Goal: Task Accomplishment & Management: Use online tool/utility

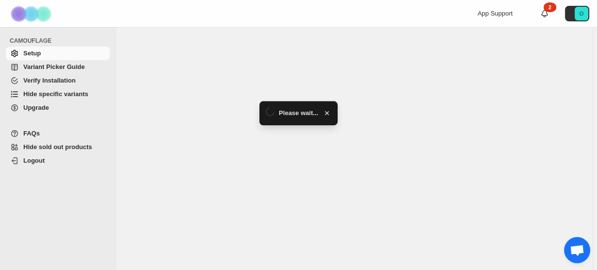
click at [51, 97] on span "Hide specific variants" at bounding box center [55, 93] width 65 height 7
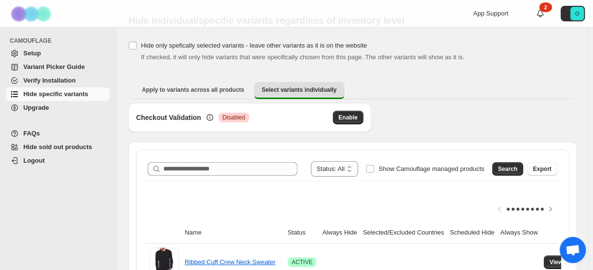
scroll to position [39, 0]
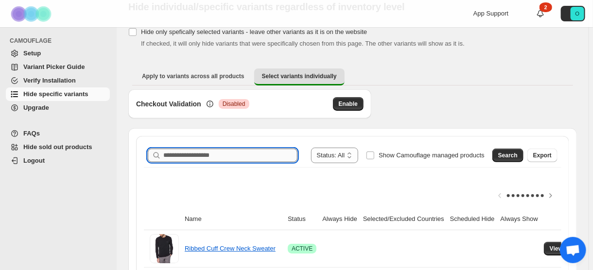
click at [203, 154] on input "Search product name" at bounding box center [230, 156] width 134 height 14
paste input "**********"
type input "**********"
click at [508, 156] on span "Search" at bounding box center [507, 156] width 19 height 8
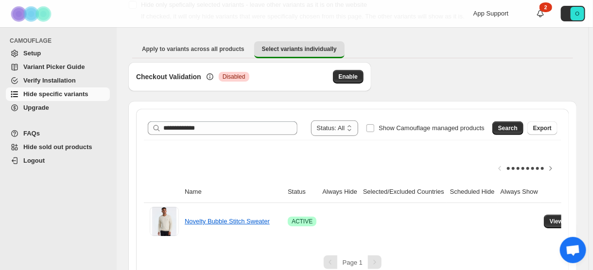
scroll to position [78, 0]
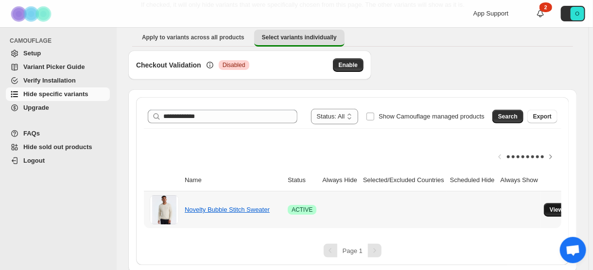
click at [544, 209] on button "View variants" at bounding box center [568, 210] width 49 height 14
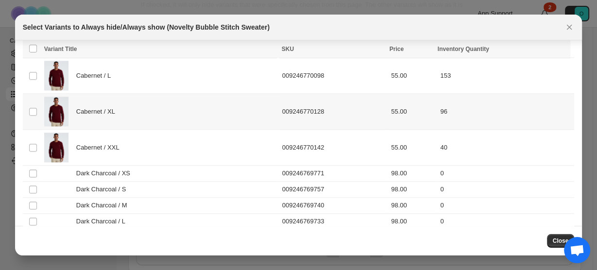
scroll to position [1035, 0]
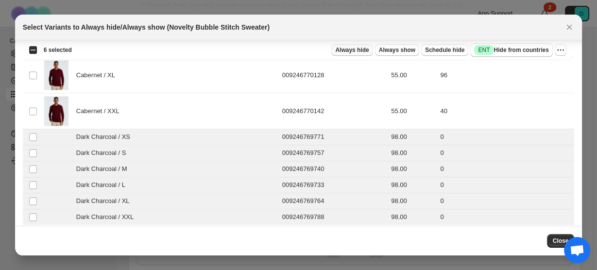
click at [369, 50] on span "Always hide" at bounding box center [352, 50] width 34 height 8
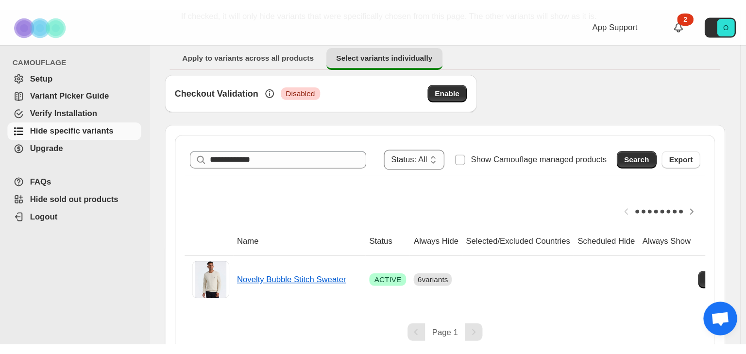
scroll to position [0, 0]
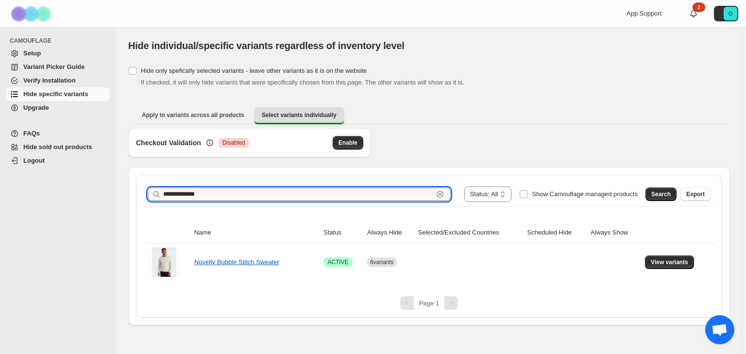
click at [223, 194] on input "**********" at bounding box center [298, 195] width 270 height 14
paste input "**********"
type input "**********"
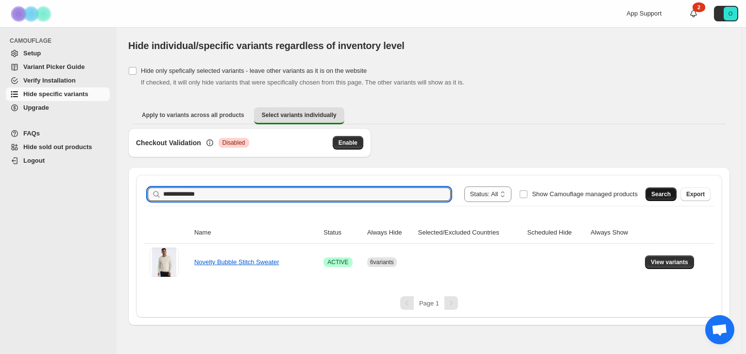
click at [592, 194] on span "Search" at bounding box center [660, 194] width 19 height 8
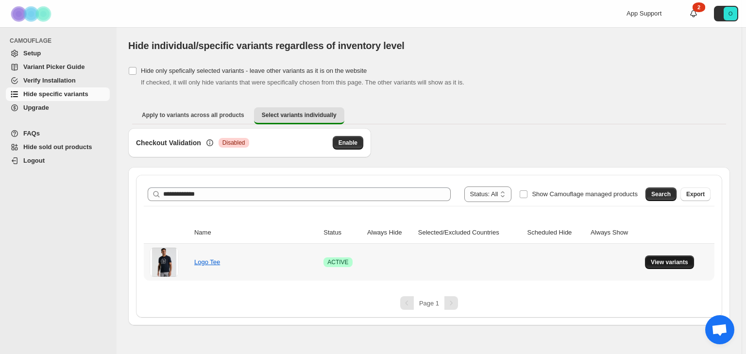
click at [592, 262] on span "View variants" at bounding box center [669, 262] width 37 height 8
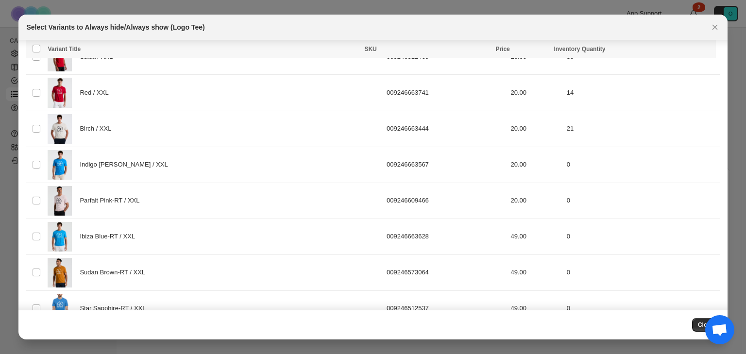
scroll to position [3011, 0]
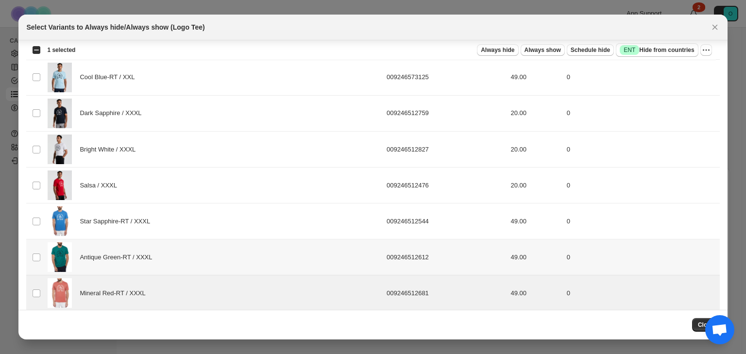
click at [32, 249] on td "Select product variant" at bounding box center [35, 257] width 18 height 36
click at [41, 218] on td "Select product variant" at bounding box center [35, 222] width 18 height 36
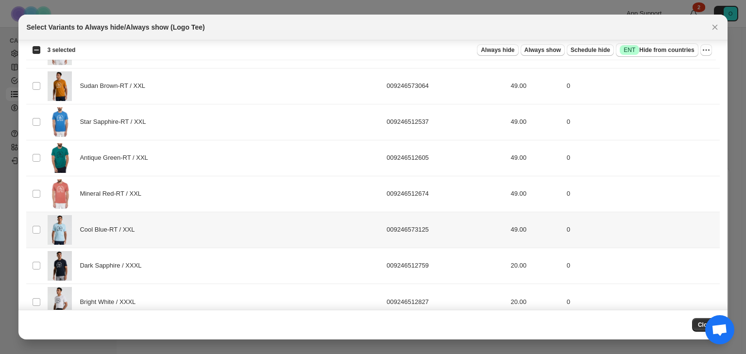
scroll to position [2856, 0]
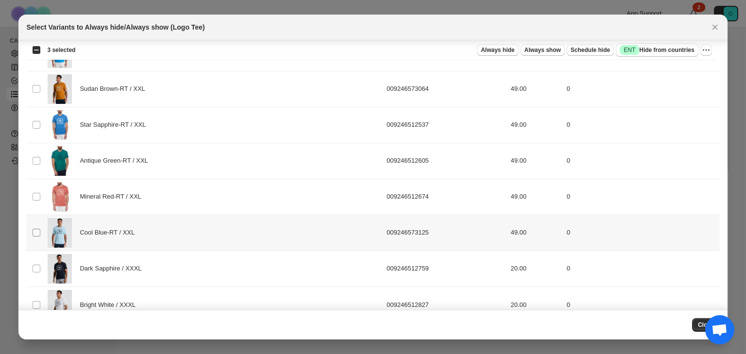
click at [35, 228] on span ":r1t:" at bounding box center [36, 232] width 9 height 9
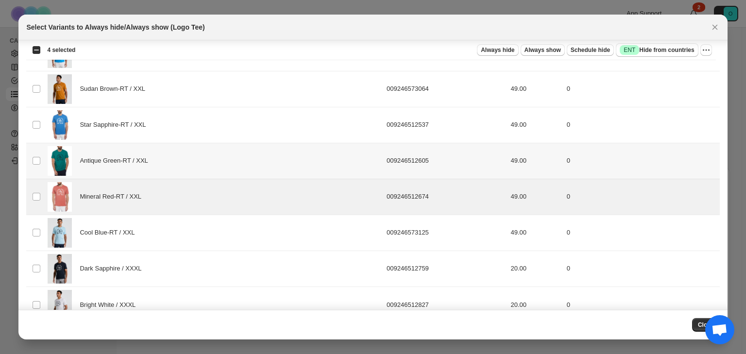
click at [40, 161] on td "Select product variant" at bounding box center [35, 161] width 18 height 36
click at [42, 225] on td "Select product variant" at bounding box center [35, 233] width 18 height 36
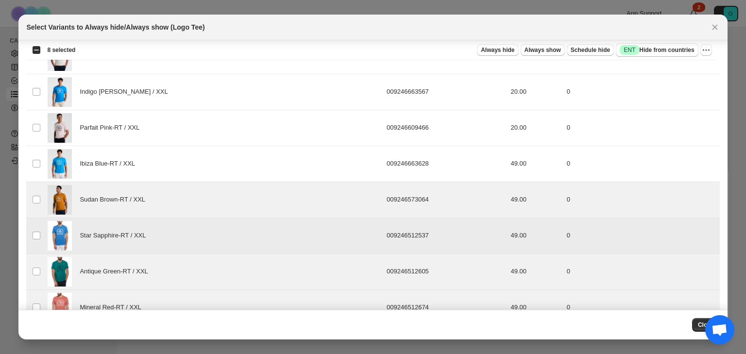
scroll to position [2700, 0]
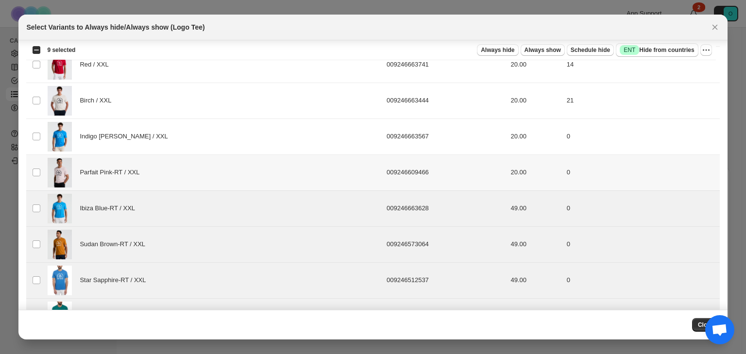
click at [35, 159] on td "Select product variant" at bounding box center [35, 172] width 18 height 36
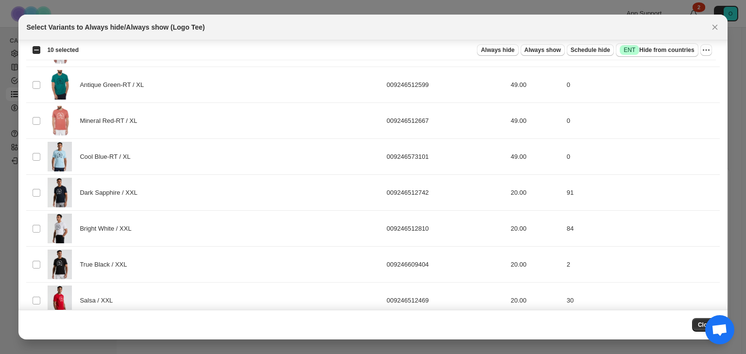
scroll to position [2351, 0]
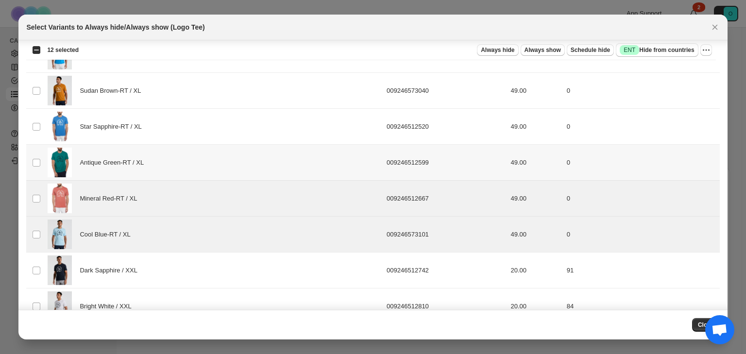
click at [34, 160] on td "Select product variant" at bounding box center [35, 163] width 18 height 36
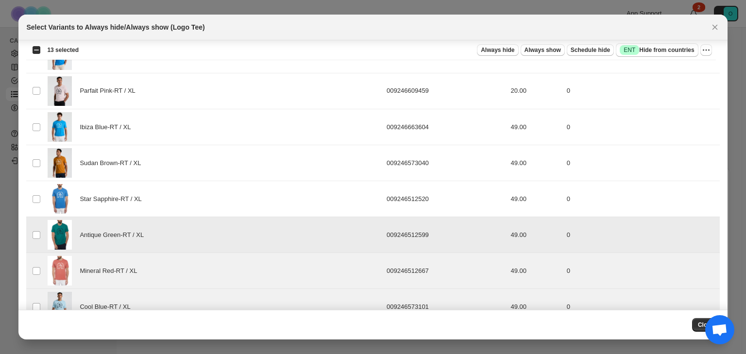
scroll to position [2273, 0]
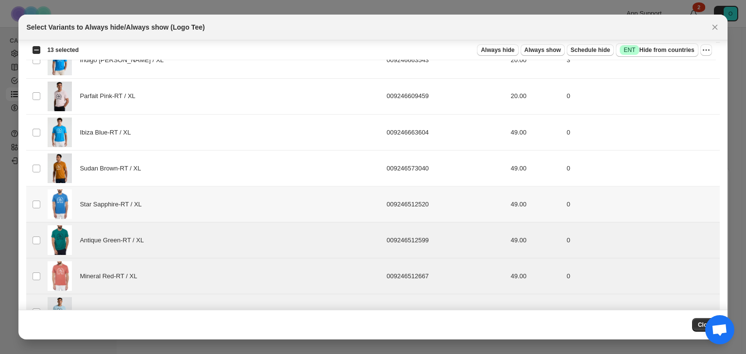
click at [34, 192] on td "Select product variant" at bounding box center [35, 205] width 18 height 36
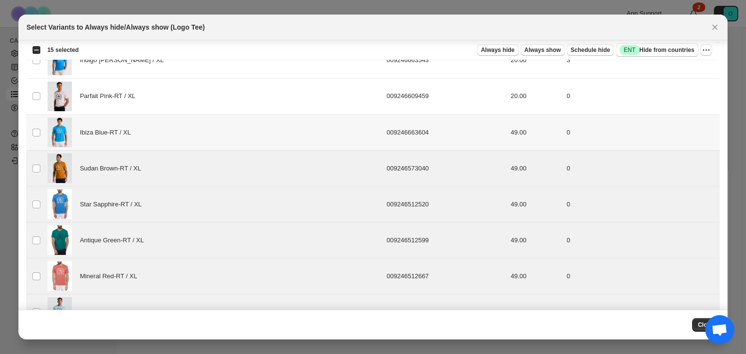
click at [38, 136] on td "Select product variant" at bounding box center [35, 133] width 18 height 36
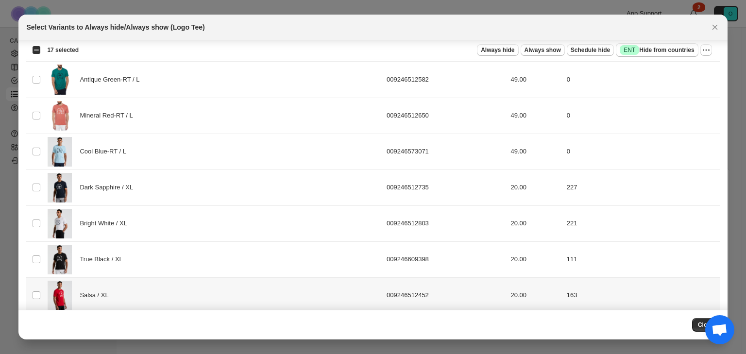
scroll to position [1923, 0]
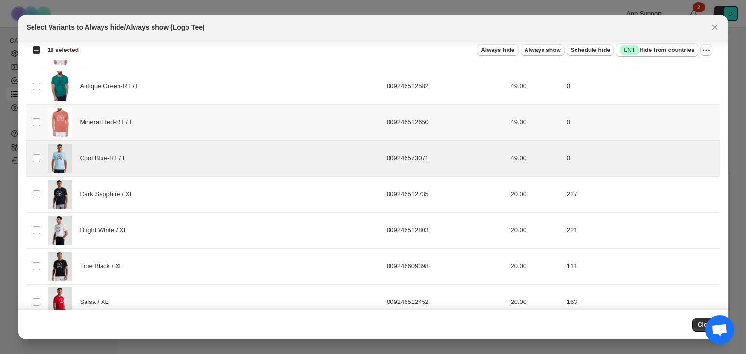
click at [37, 125] on td "Select product variant" at bounding box center [35, 122] width 18 height 36
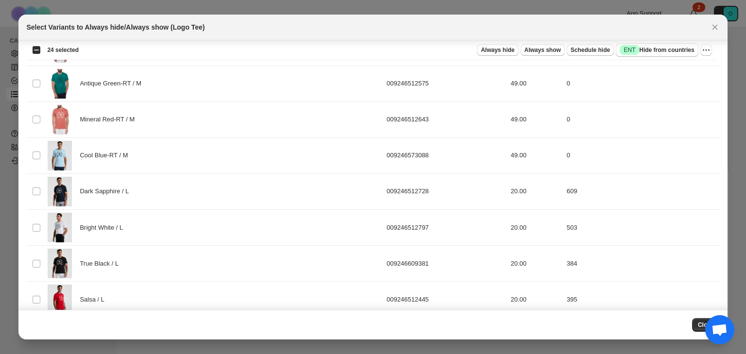
scroll to position [1418, 0]
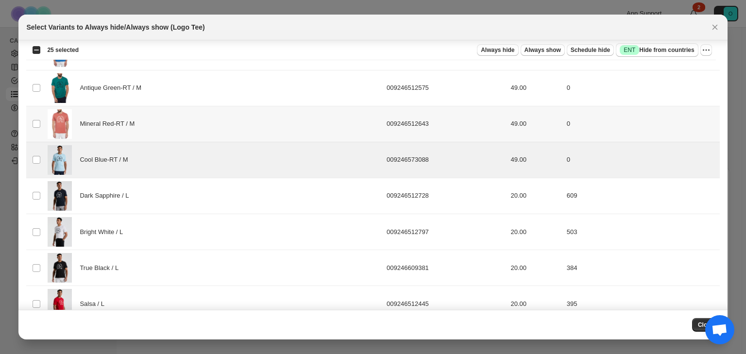
click at [40, 114] on td "Select product variant" at bounding box center [35, 124] width 18 height 36
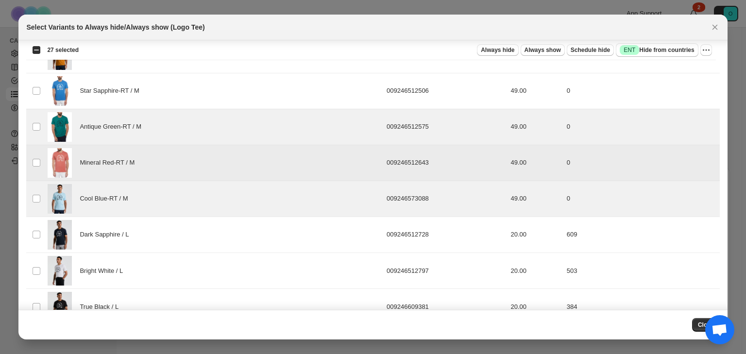
scroll to position [1301, 0]
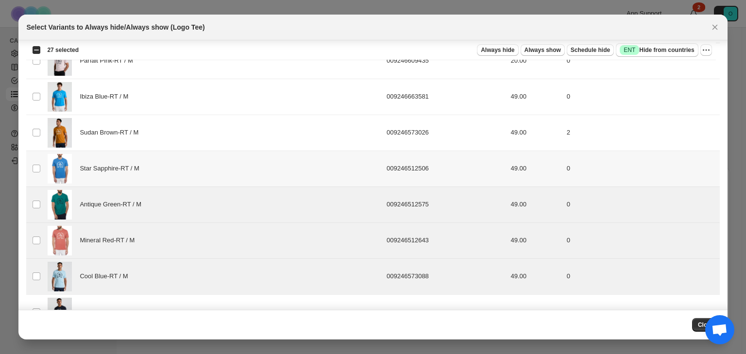
click at [41, 160] on td "Select product variant" at bounding box center [35, 169] width 18 height 36
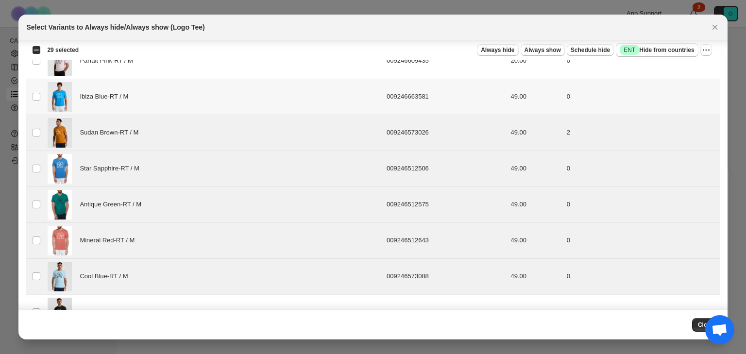
click at [35, 101] on td "Select product variant" at bounding box center [35, 97] width 18 height 36
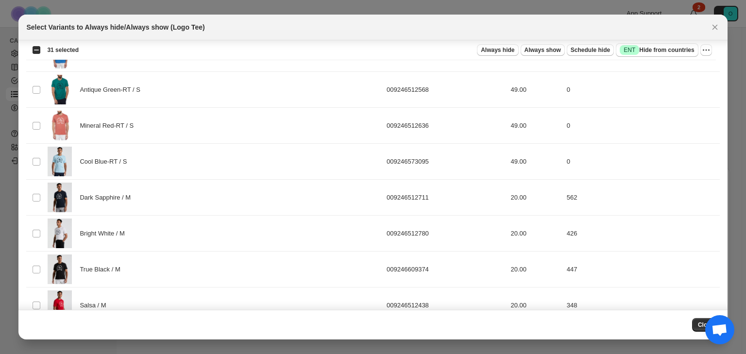
scroll to position [874, 0]
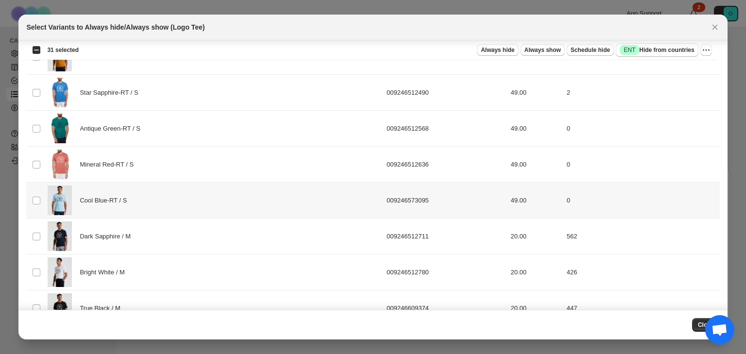
click at [37, 192] on td "Select product variant" at bounding box center [35, 201] width 18 height 36
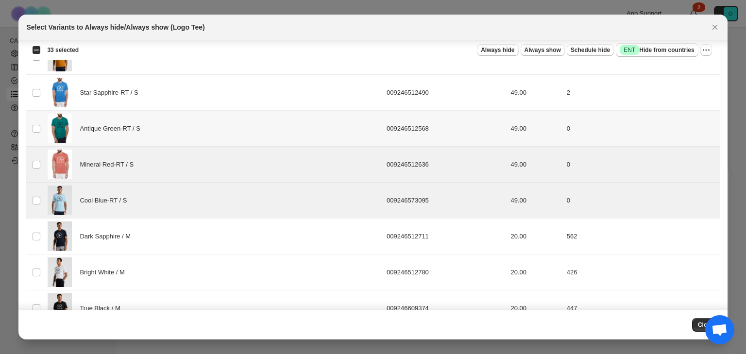
click at [41, 129] on td "Select product variant" at bounding box center [35, 129] width 18 height 36
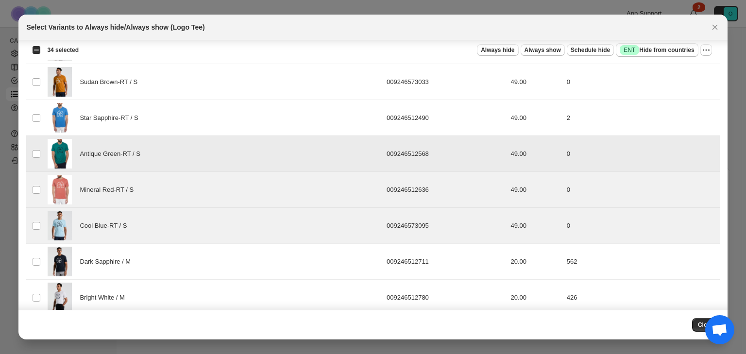
scroll to position [835, 0]
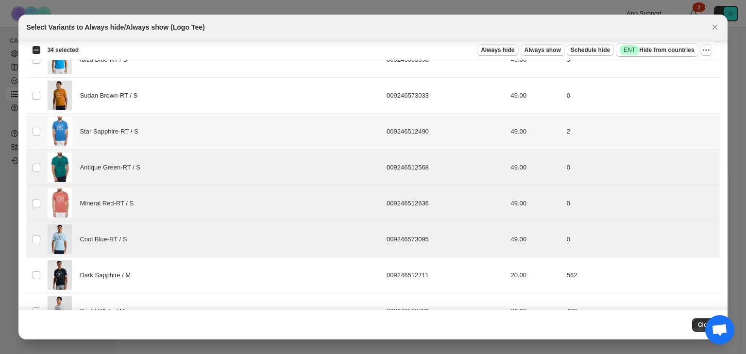
click at [38, 124] on td "Select product variant" at bounding box center [35, 132] width 18 height 36
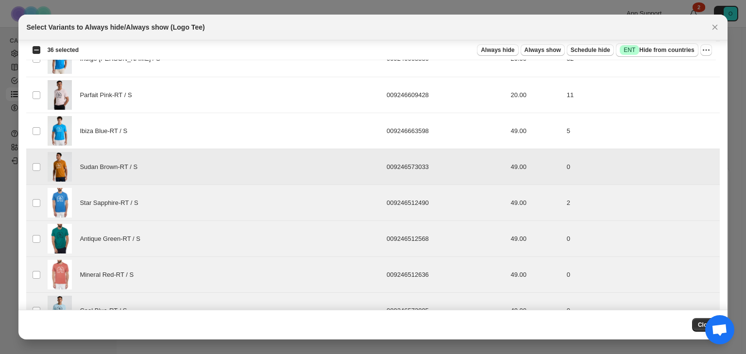
scroll to position [757, 0]
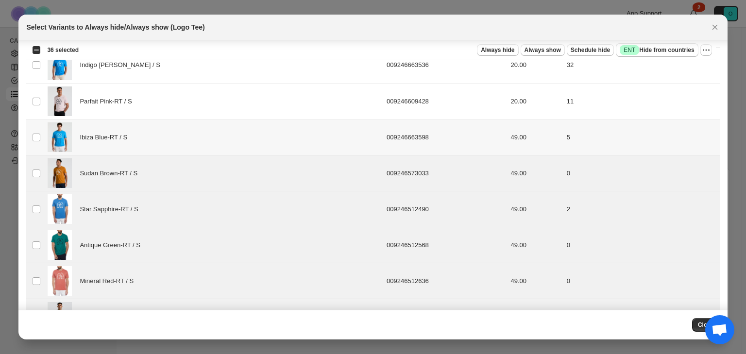
click at [42, 133] on td "Select product variant" at bounding box center [35, 137] width 18 height 36
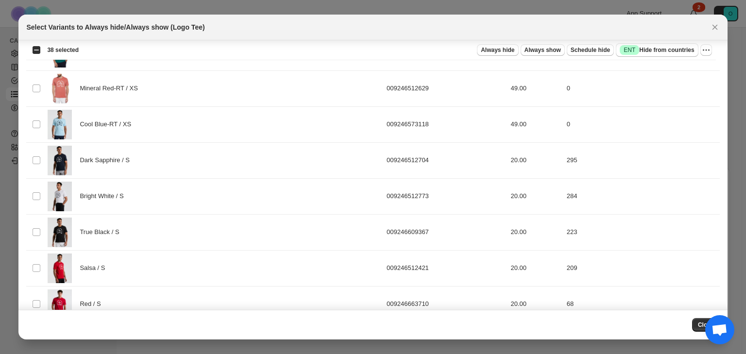
scroll to position [408, 0]
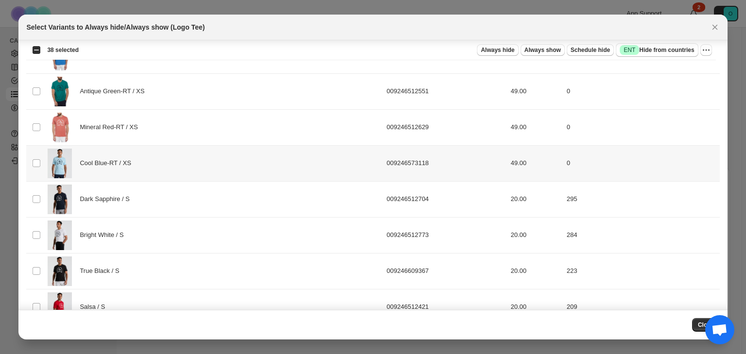
click at [36, 156] on td "Select product variant" at bounding box center [35, 163] width 18 height 36
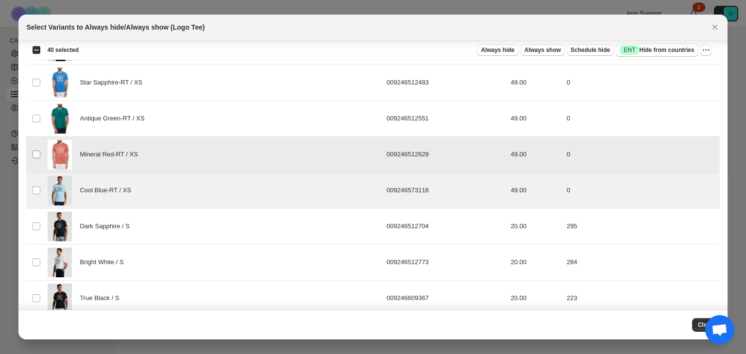
scroll to position [369, 0]
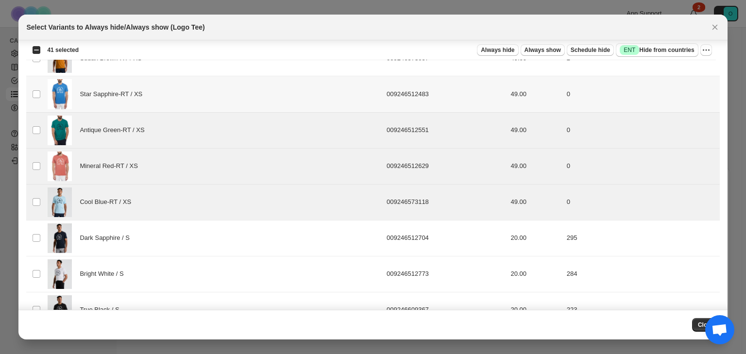
click at [36, 100] on td "Select product variant" at bounding box center [35, 94] width 18 height 36
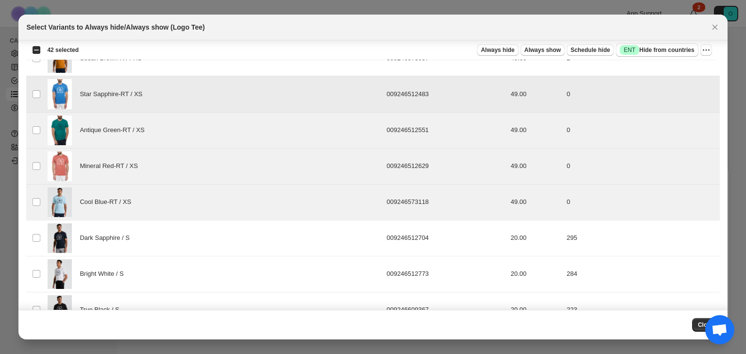
scroll to position [291, 0]
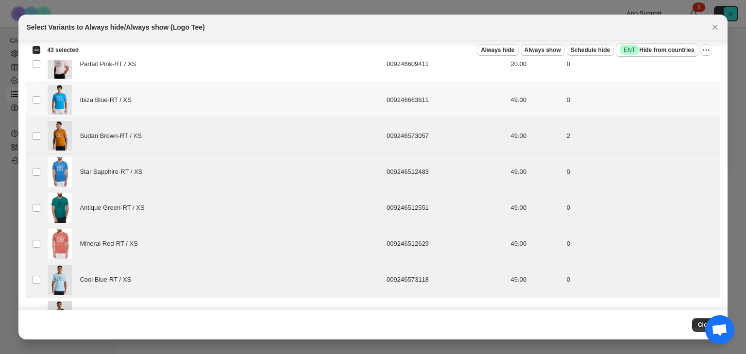
click at [27, 96] on td "Select product variant" at bounding box center [35, 100] width 18 height 36
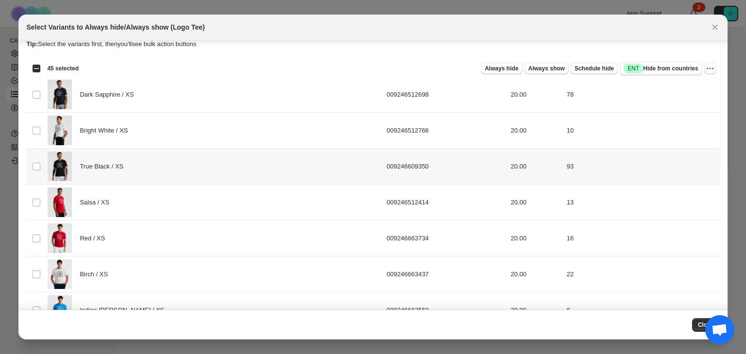
scroll to position [0, 0]
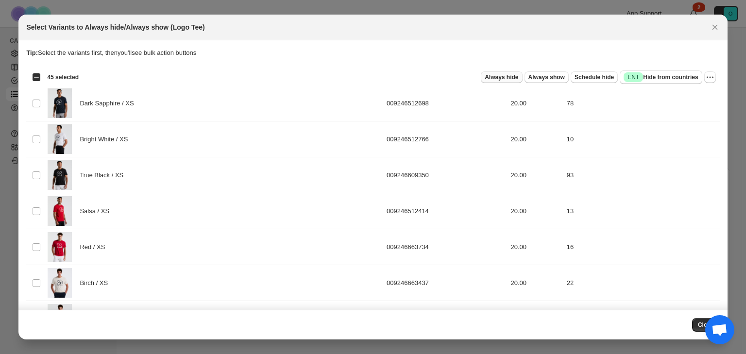
click at [512, 80] on span "Always hide" at bounding box center [502, 77] width 34 height 8
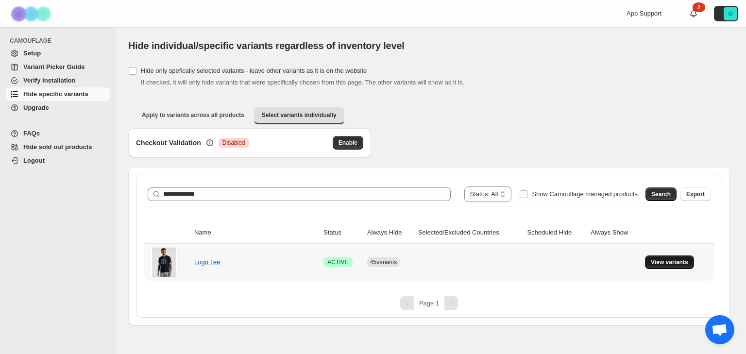
click at [592, 258] on button "View variants" at bounding box center [669, 263] width 49 height 14
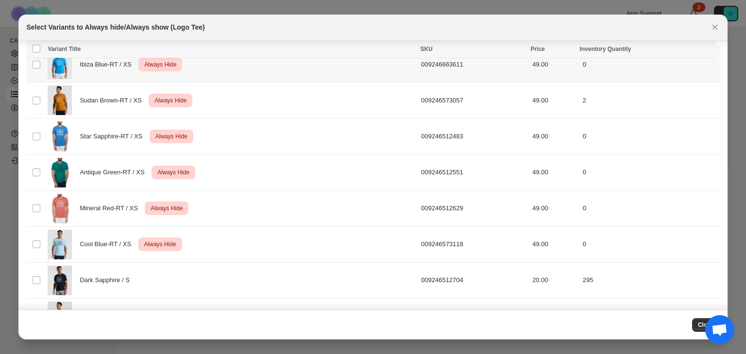
scroll to position [328, 0]
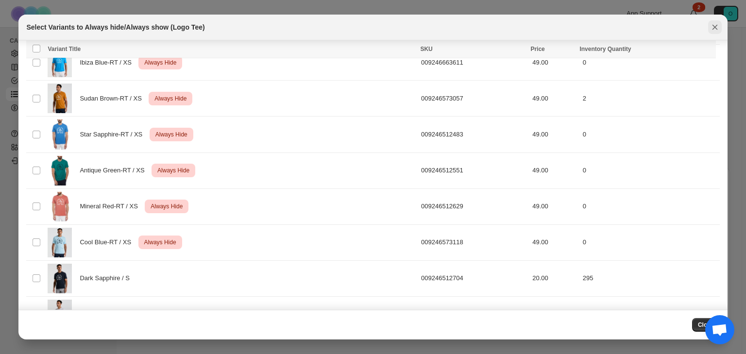
click at [592, 22] on icon "Close" at bounding box center [715, 27] width 10 height 10
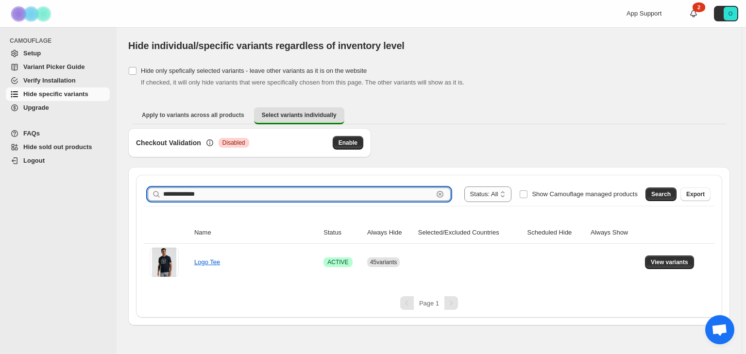
click at [231, 197] on input "**********" at bounding box center [298, 195] width 270 height 14
paste input "**********"
type input "**********"
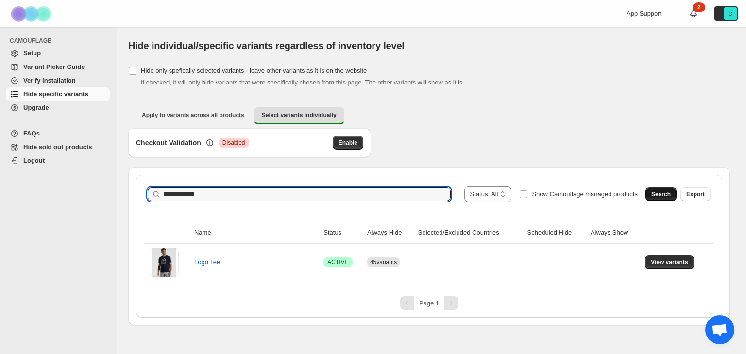
click at [592, 194] on span "Search" at bounding box center [660, 194] width 19 height 8
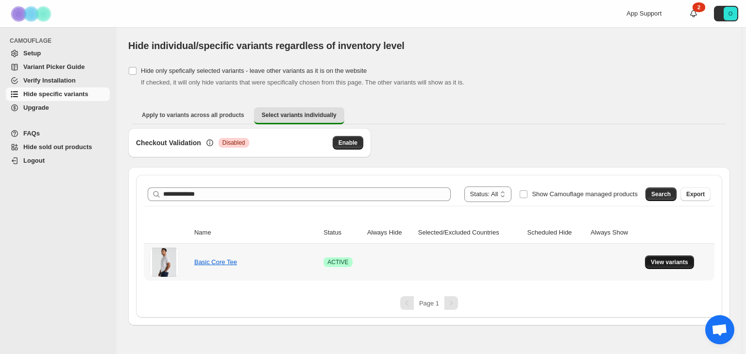
click at [592, 261] on span "View variants" at bounding box center [669, 262] width 37 height 8
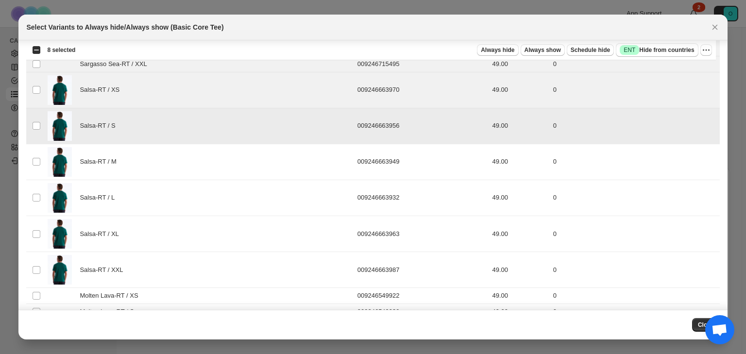
scroll to position [2271, 0]
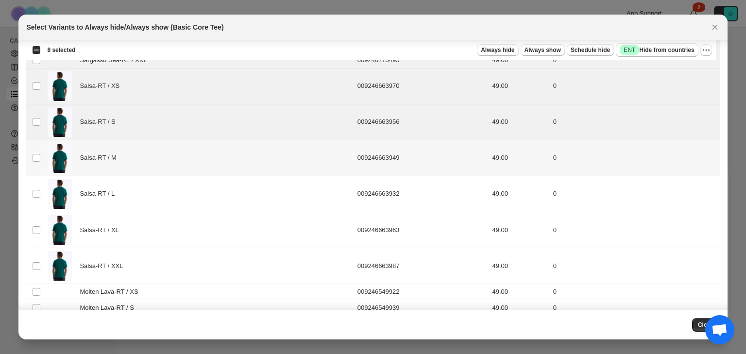
click at [42, 148] on td "Select product variant" at bounding box center [35, 158] width 18 height 36
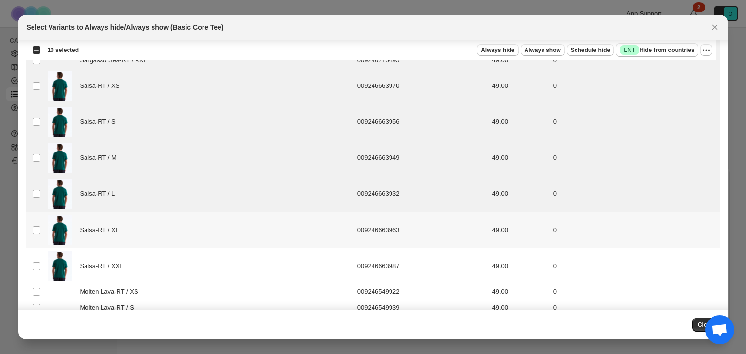
click at [32, 229] on td "Select product variant" at bounding box center [35, 230] width 18 height 36
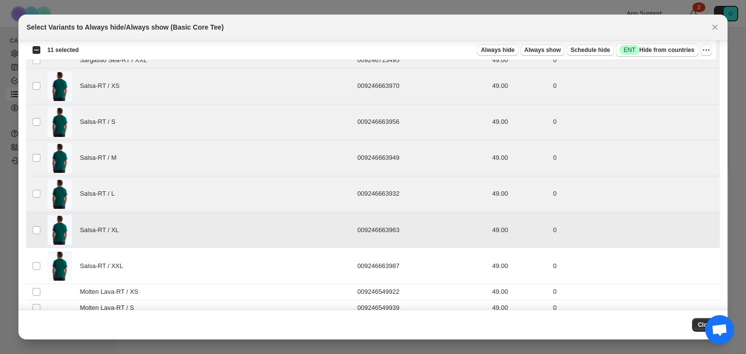
scroll to position [2349, 0]
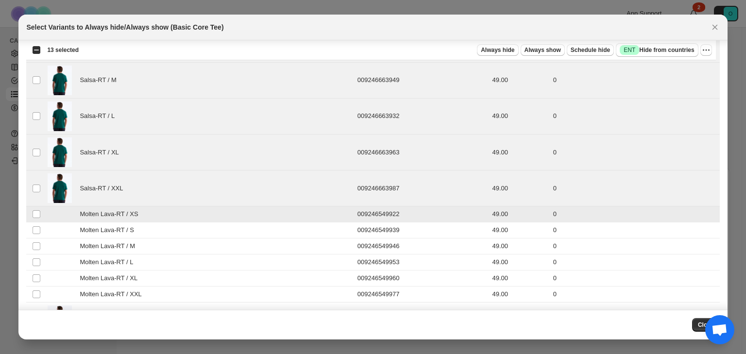
click at [33, 229] on td "Select product variant" at bounding box center [35, 230] width 18 height 16
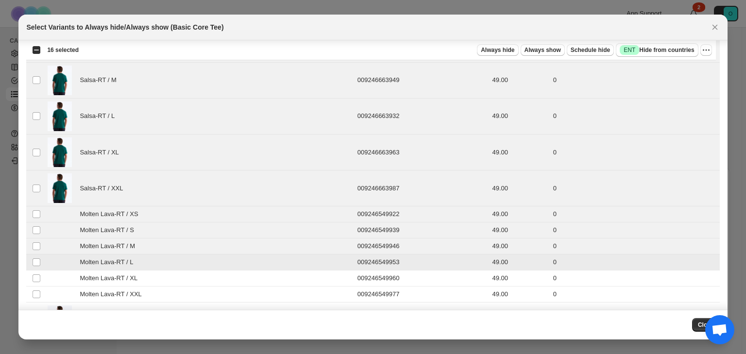
scroll to position [2388, 0]
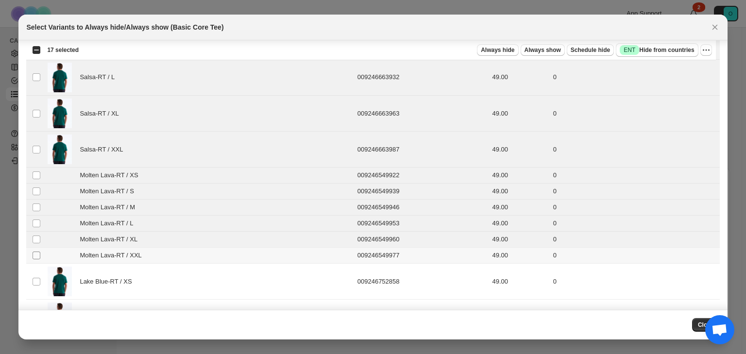
click at [38, 251] on span ":r8d:" at bounding box center [36, 255] width 9 height 9
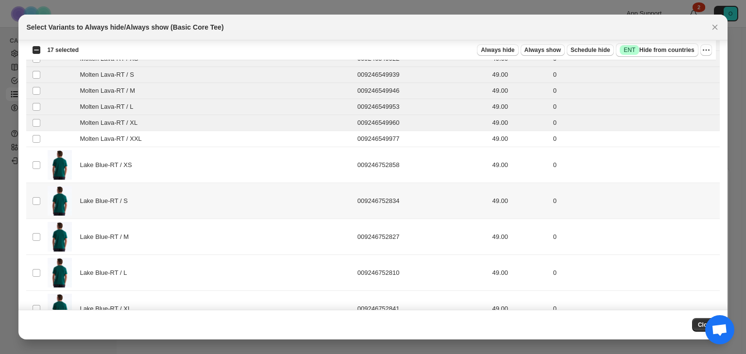
click at [37, 185] on td "Select product variant" at bounding box center [35, 201] width 18 height 36
click at [37, 163] on td "Select product variant" at bounding box center [35, 165] width 18 height 36
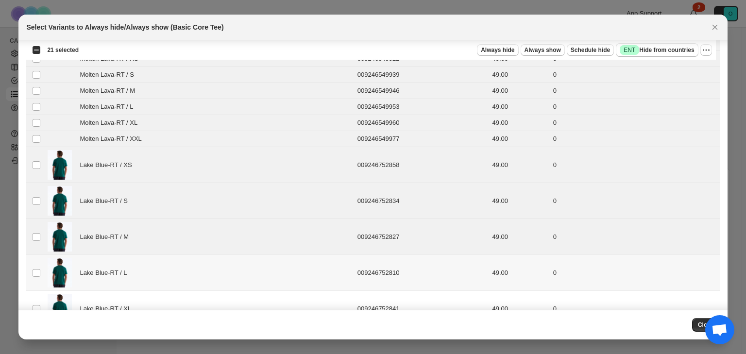
click at [36, 270] on td "Select product variant" at bounding box center [35, 273] width 18 height 36
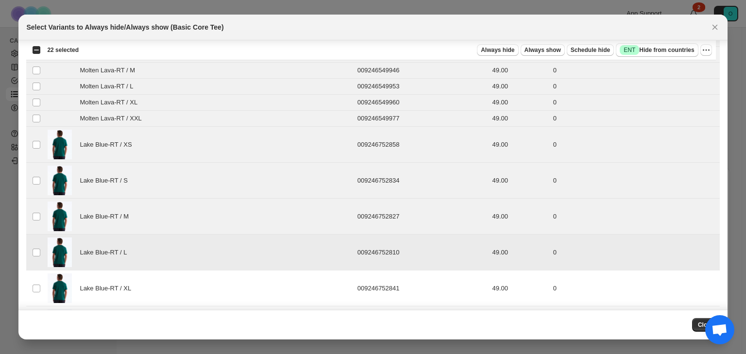
scroll to position [2582, 0]
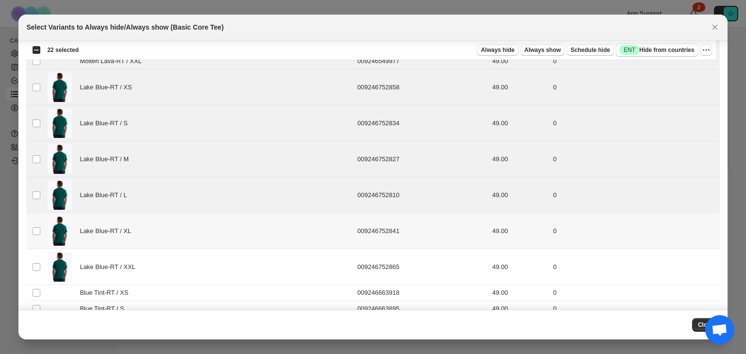
click at [49, 219] on img ":r8d:" at bounding box center [60, 231] width 24 height 30
click at [44, 256] on td "Select product variant" at bounding box center [35, 267] width 18 height 36
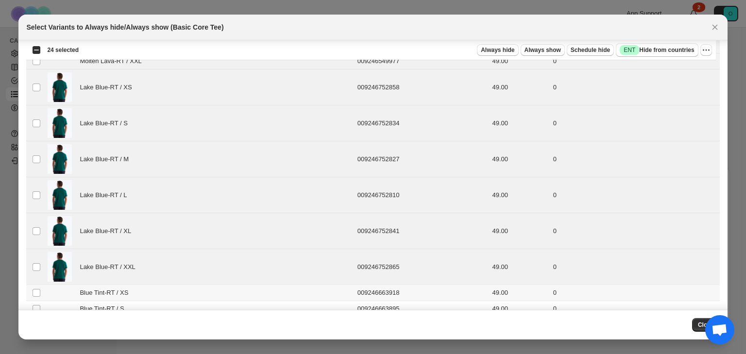
click at [42, 270] on td "Select product variant" at bounding box center [35, 293] width 18 height 16
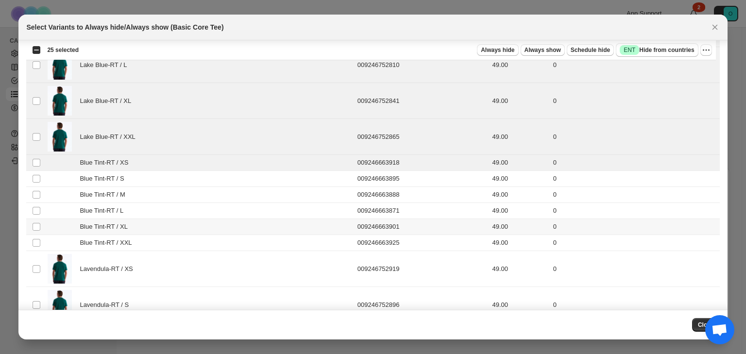
scroll to position [2738, 0]
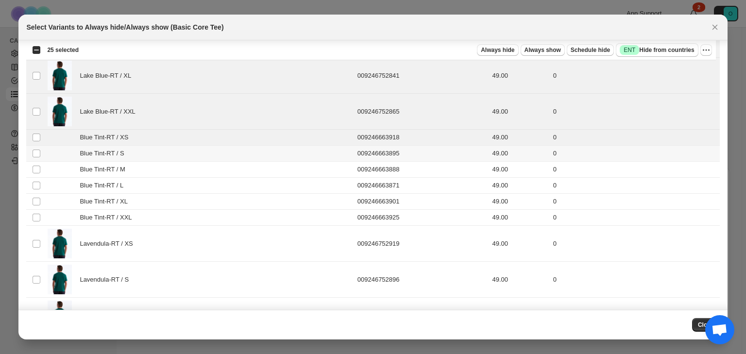
click at [62, 149] on div "Blue Tint-RT / S" at bounding box center [200, 154] width 304 height 10
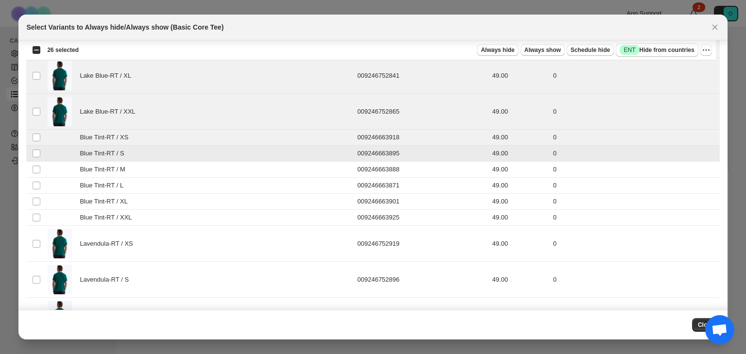
click at [62, 153] on td "Blue Tint-RT / S" at bounding box center [199, 154] width 309 height 16
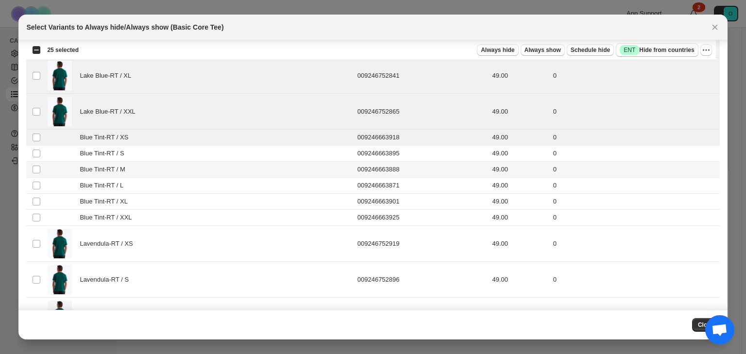
click at [62, 165] on div "Blue Tint-RT / M" at bounding box center [200, 170] width 304 height 10
click at [64, 149] on div "Blue Tint-RT / S" at bounding box center [200, 154] width 304 height 10
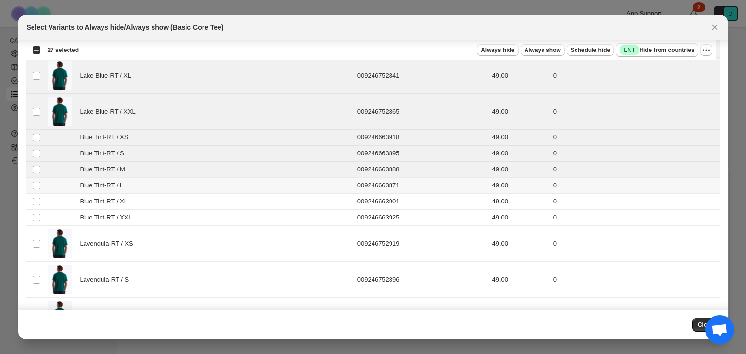
click at [60, 181] on div "Blue Tint-RT / L" at bounding box center [200, 186] width 304 height 10
click at [56, 197] on div "Blue Tint-RT / XL" at bounding box center [200, 202] width 304 height 10
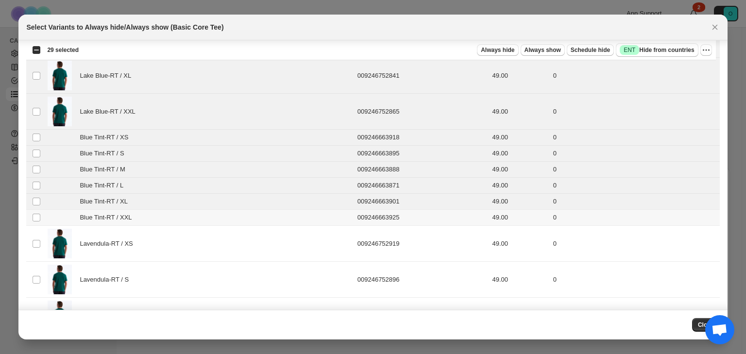
click at [53, 213] on div "Blue Tint-RT / XXL" at bounding box center [200, 218] width 304 height 10
click at [45, 235] on td "Lavendula-RT / XS" at bounding box center [199, 244] width 309 height 36
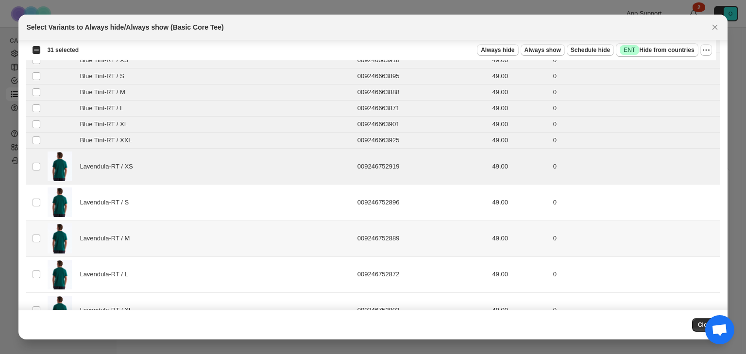
scroll to position [2816, 0]
click at [52, 187] on img ":r8d:" at bounding box center [60, 202] width 24 height 30
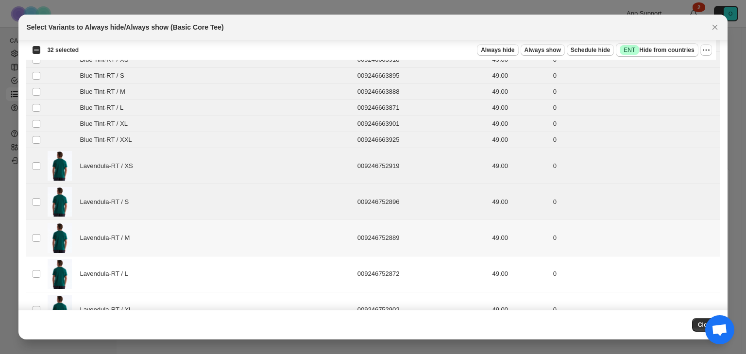
click at [49, 229] on img ":r8d:" at bounding box center [60, 238] width 24 height 30
click at [46, 257] on td "Lavendula-RT / L" at bounding box center [199, 274] width 309 height 36
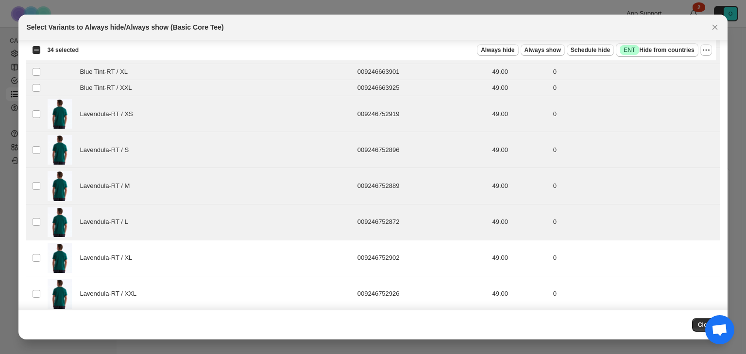
scroll to position [2932, 0]
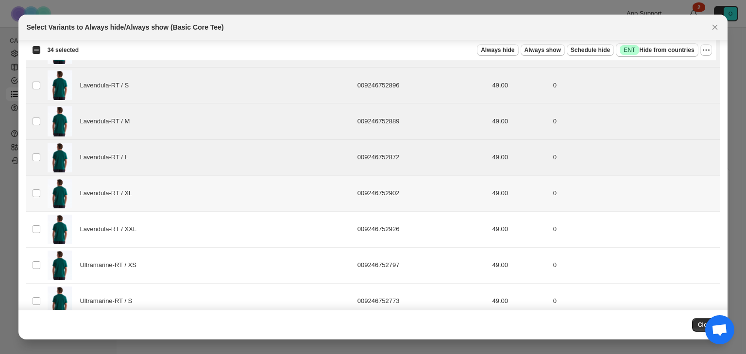
click at [58, 179] on img ":r8d:" at bounding box center [60, 194] width 24 height 30
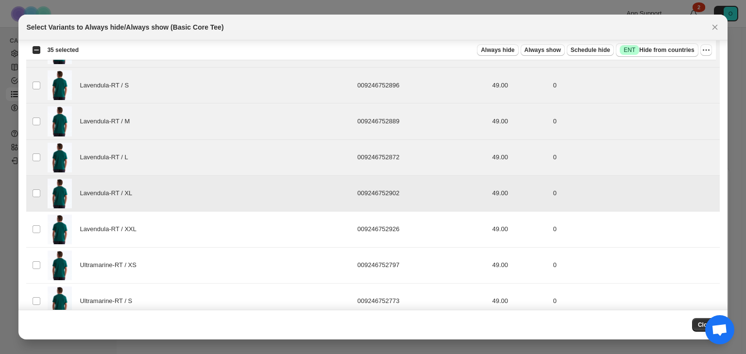
click at [54, 215] on img ":r8d:" at bounding box center [60, 230] width 24 height 30
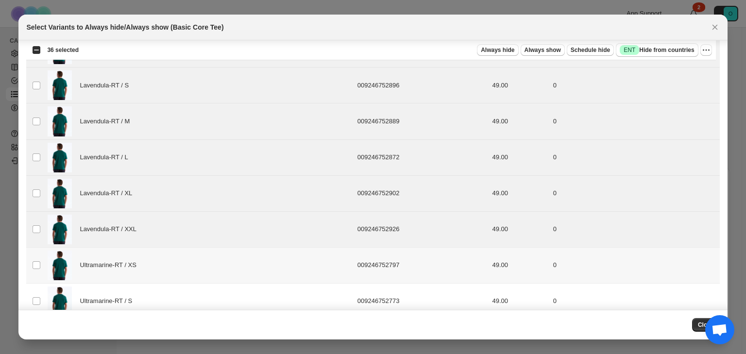
click at [51, 253] on img ":r8d:" at bounding box center [60, 266] width 24 height 30
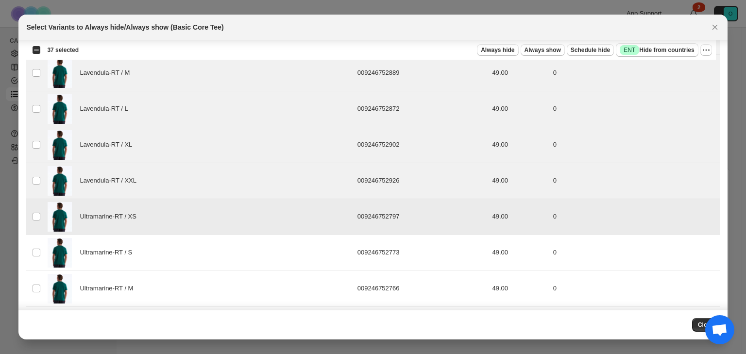
scroll to position [3049, 0]
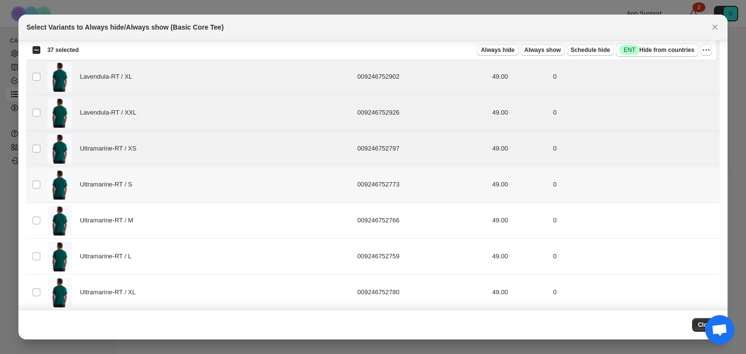
click at [57, 172] on img ":r8d:" at bounding box center [60, 185] width 24 height 30
click at [55, 207] on img ":r8d:" at bounding box center [60, 221] width 24 height 30
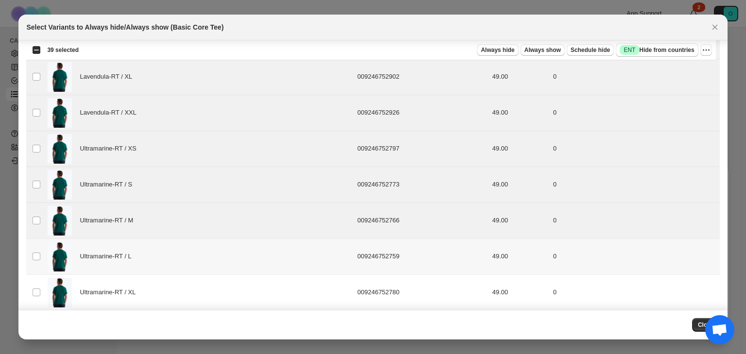
click at [43, 245] on td "Select product variant" at bounding box center [35, 257] width 18 height 36
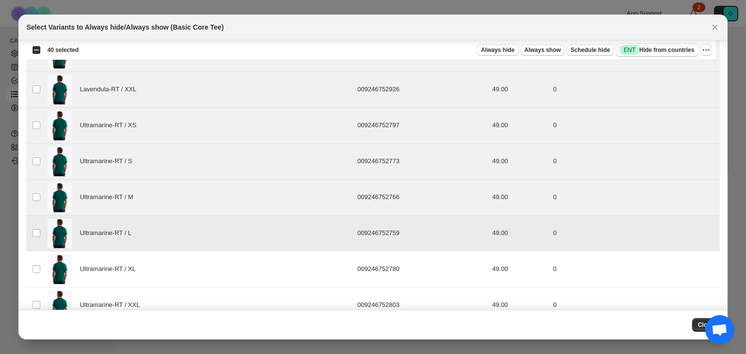
scroll to position [3083, 0]
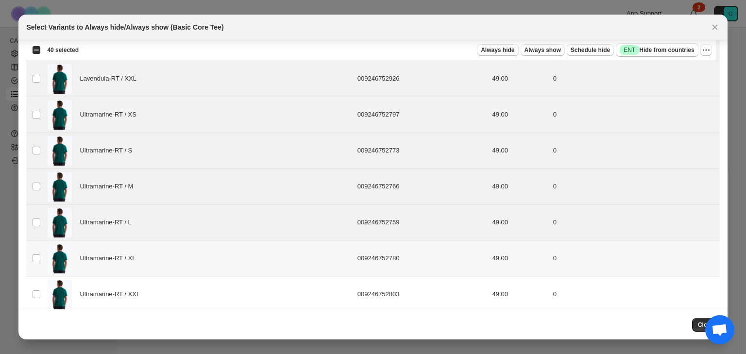
click at [50, 251] on img ":r8d:" at bounding box center [60, 259] width 24 height 30
click at [53, 270] on img ":r8d:" at bounding box center [60, 295] width 24 height 30
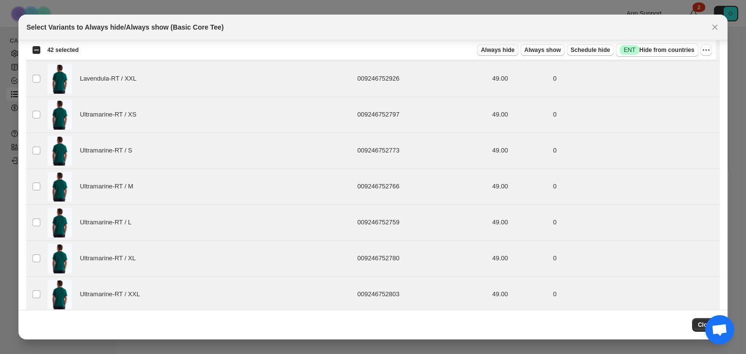
click at [504, 52] on span "Always hide" at bounding box center [498, 50] width 34 height 8
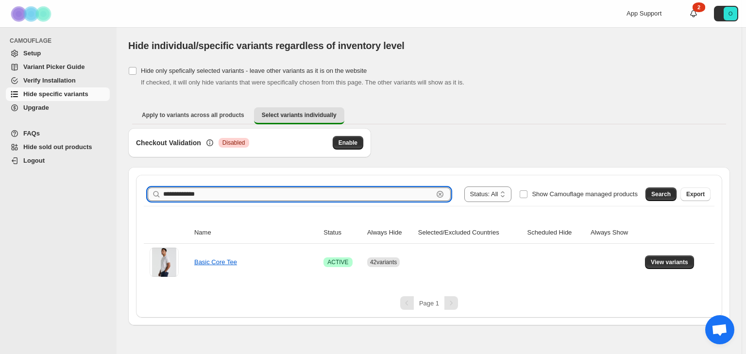
click at [253, 196] on input "**********" at bounding box center [298, 195] width 270 height 14
paste input "**********"
type input "**********"
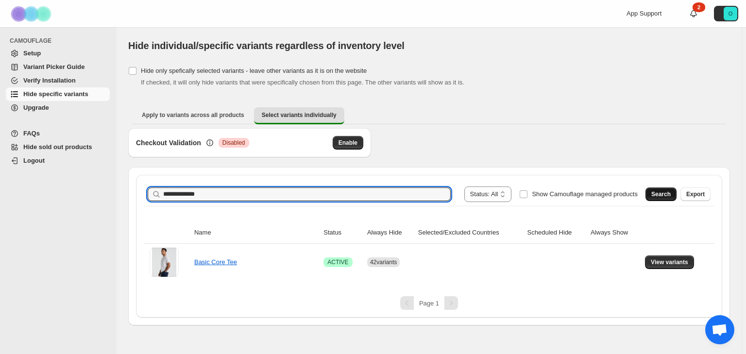
click at [592, 191] on span "Search" at bounding box center [660, 194] width 19 height 8
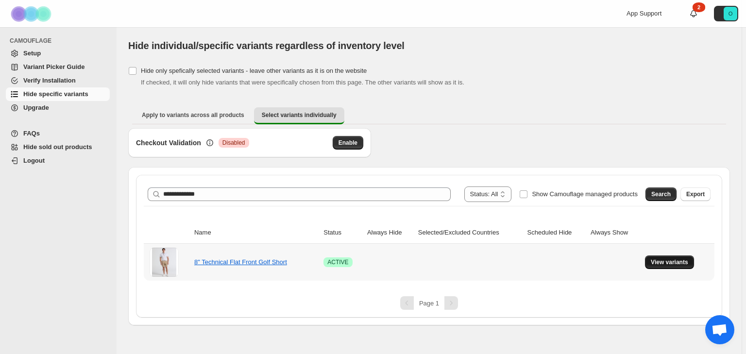
click at [592, 263] on span "View variants" at bounding box center [669, 262] width 37 height 8
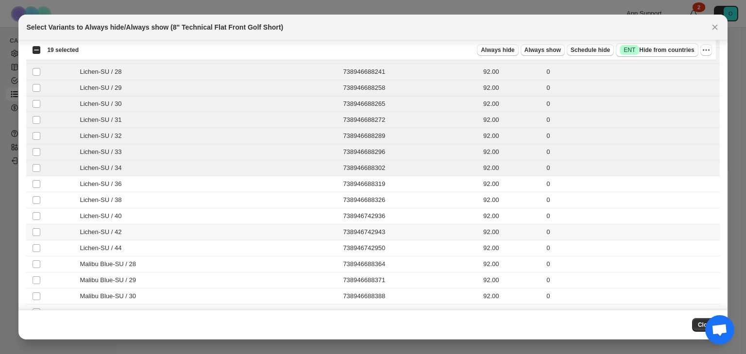
scroll to position [3282, 0]
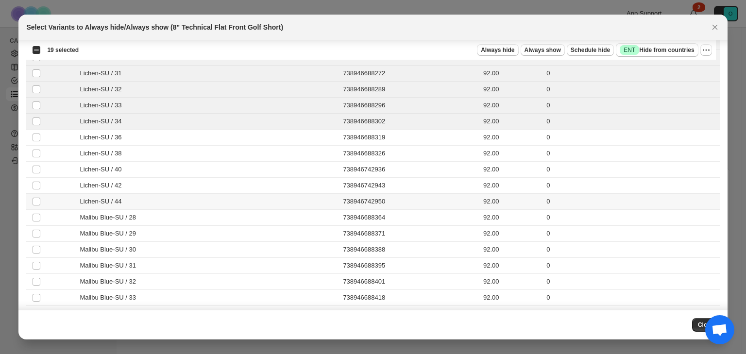
drag, startPoint x: 32, startPoint y: 191, endPoint x: 34, endPoint y: 181, distance: 10.5
click at [32, 193] on td "Select product variant" at bounding box center [35, 201] width 18 height 16
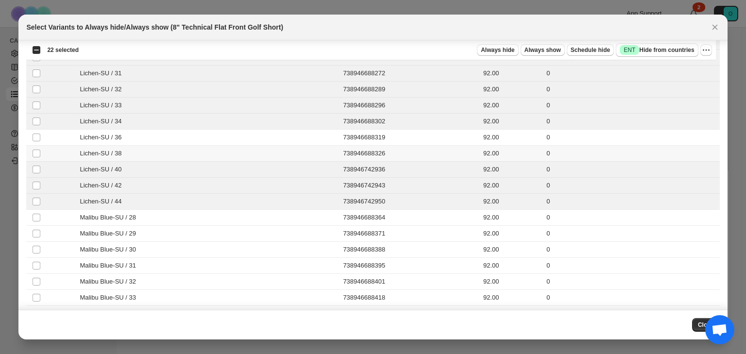
drag, startPoint x: 35, startPoint y: 138, endPoint x: 35, endPoint y: 133, distance: 5.4
click at [35, 145] on td "Select product variant" at bounding box center [35, 153] width 18 height 16
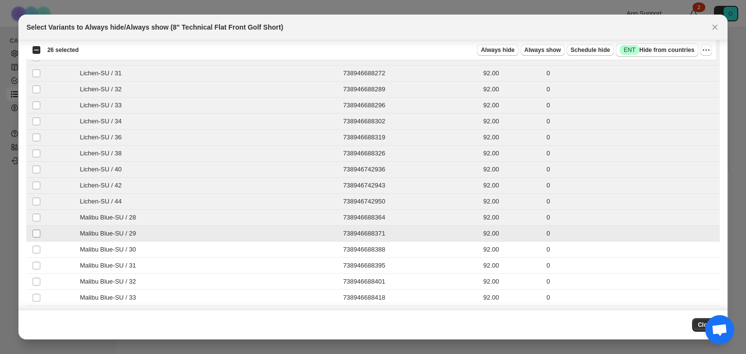
scroll to position [3360, 0]
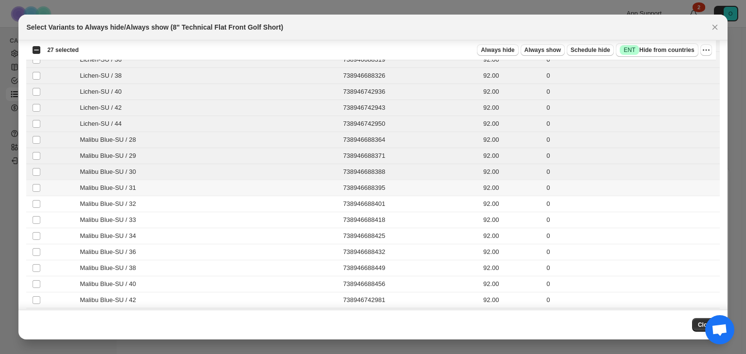
click at [34, 181] on td "Select product variant" at bounding box center [35, 188] width 18 height 16
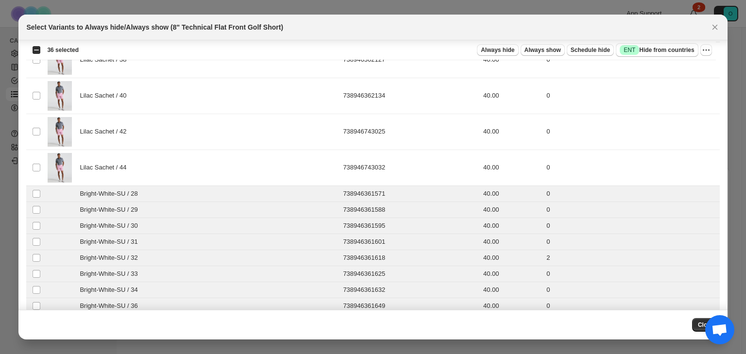
scroll to position [2864, 0]
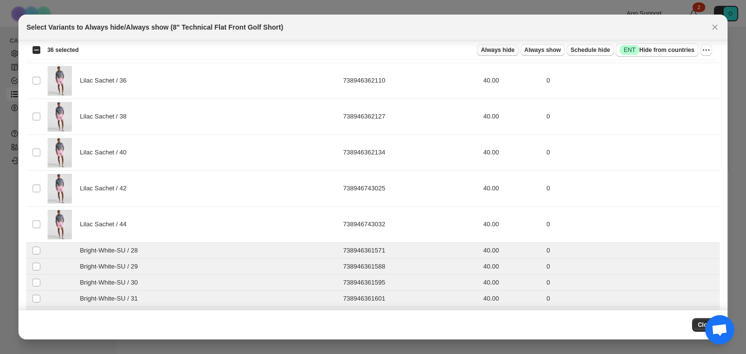
click at [511, 49] on span "Always hide" at bounding box center [498, 50] width 34 height 8
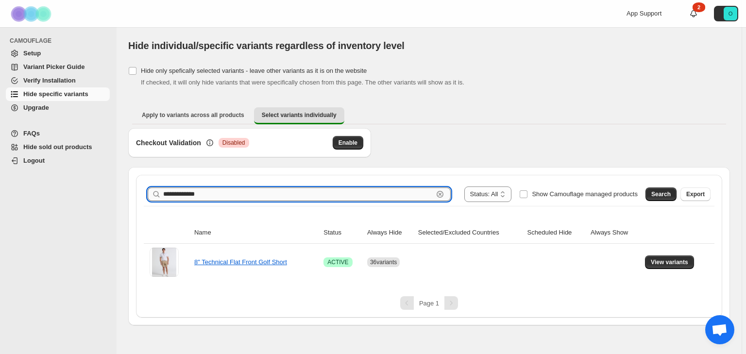
click at [219, 195] on input "**********" at bounding box center [298, 195] width 270 height 14
paste input "**********"
type input "**********"
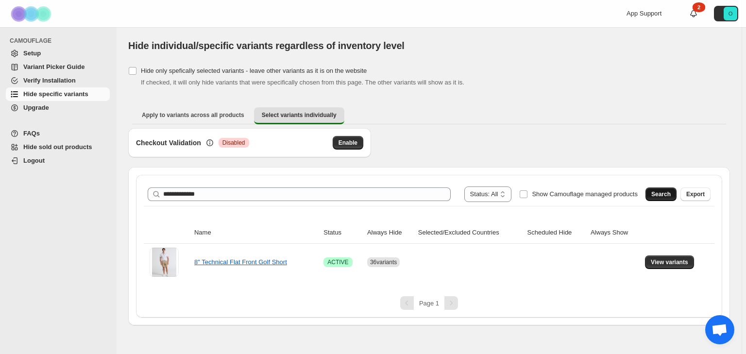
click at [592, 197] on span "Search" at bounding box center [660, 194] width 19 height 8
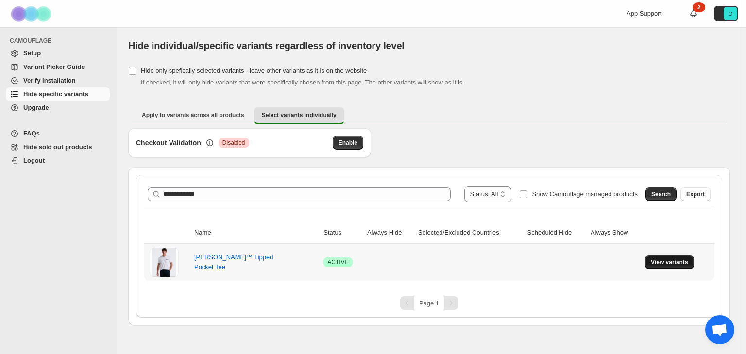
click at [592, 256] on button "View variants" at bounding box center [669, 263] width 49 height 14
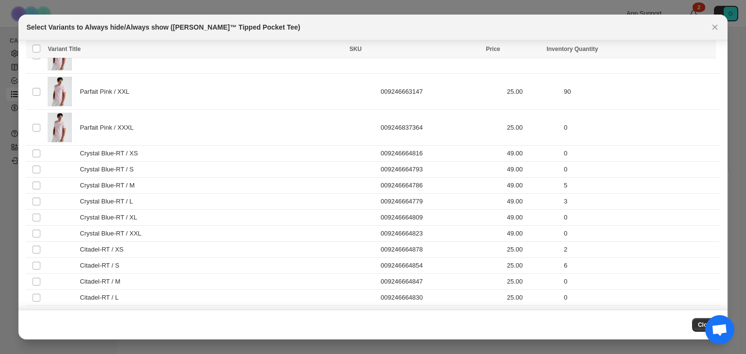
scroll to position [1593, 0]
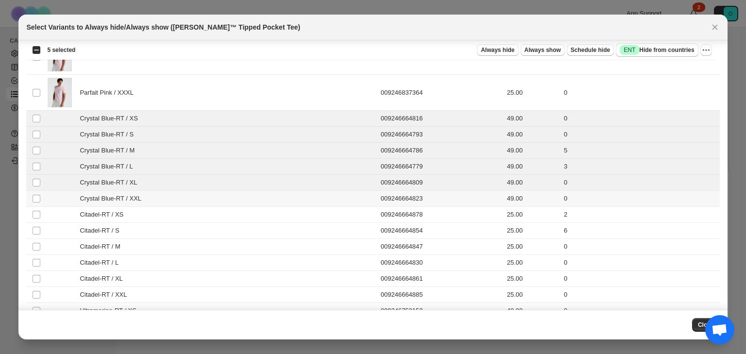
click at [39, 198] on td "Select product variant" at bounding box center [35, 199] width 18 height 16
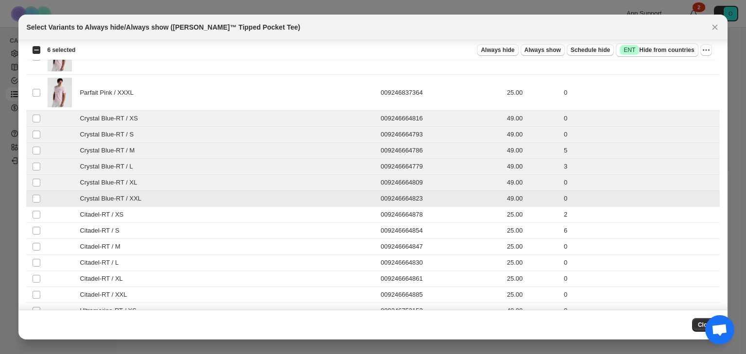
scroll to position [1671, 0]
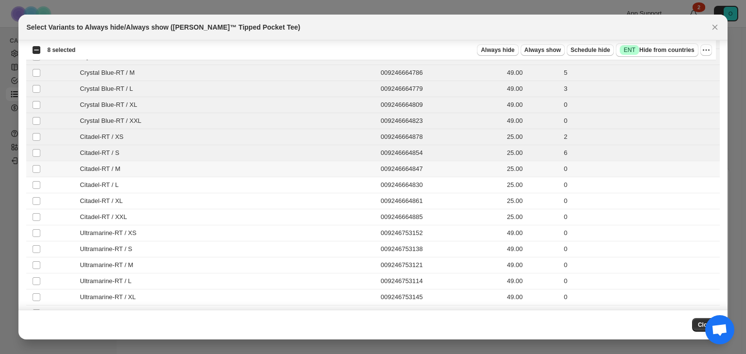
click at [35, 177] on td "Select product variant" at bounding box center [35, 185] width 18 height 16
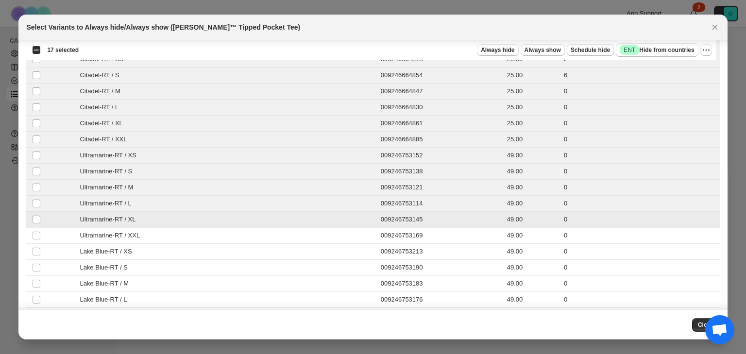
scroll to position [1779, 0]
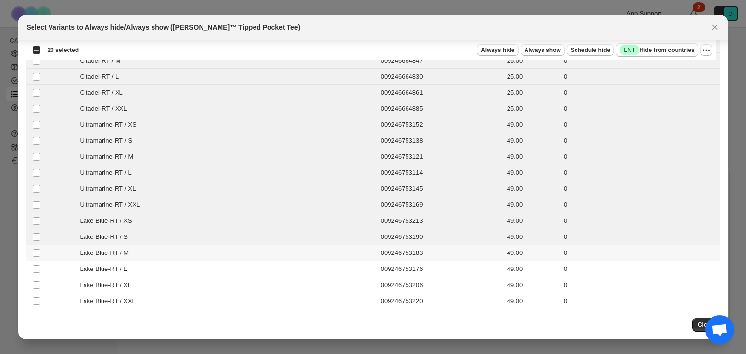
click at [41, 245] on td "Select product variant" at bounding box center [35, 253] width 18 height 16
click at [41, 261] on td "Select product variant" at bounding box center [35, 269] width 18 height 16
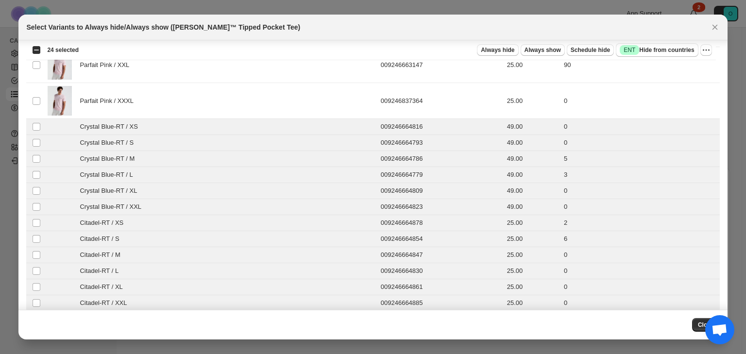
scroll to position [1430, 0]
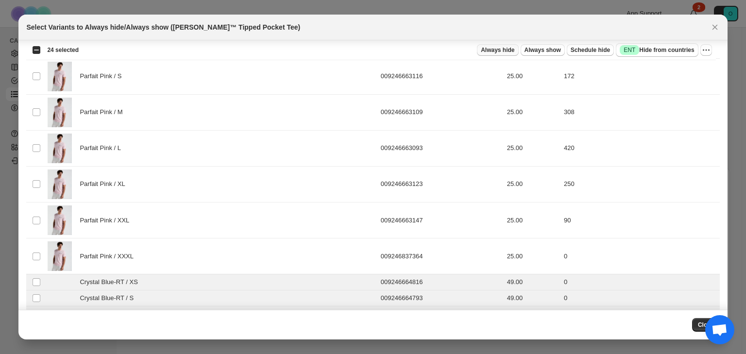
click at [509, 51] on span "Always hide" at bounding box center [498, 50] width 34 height 8
